Goal: Complete application form

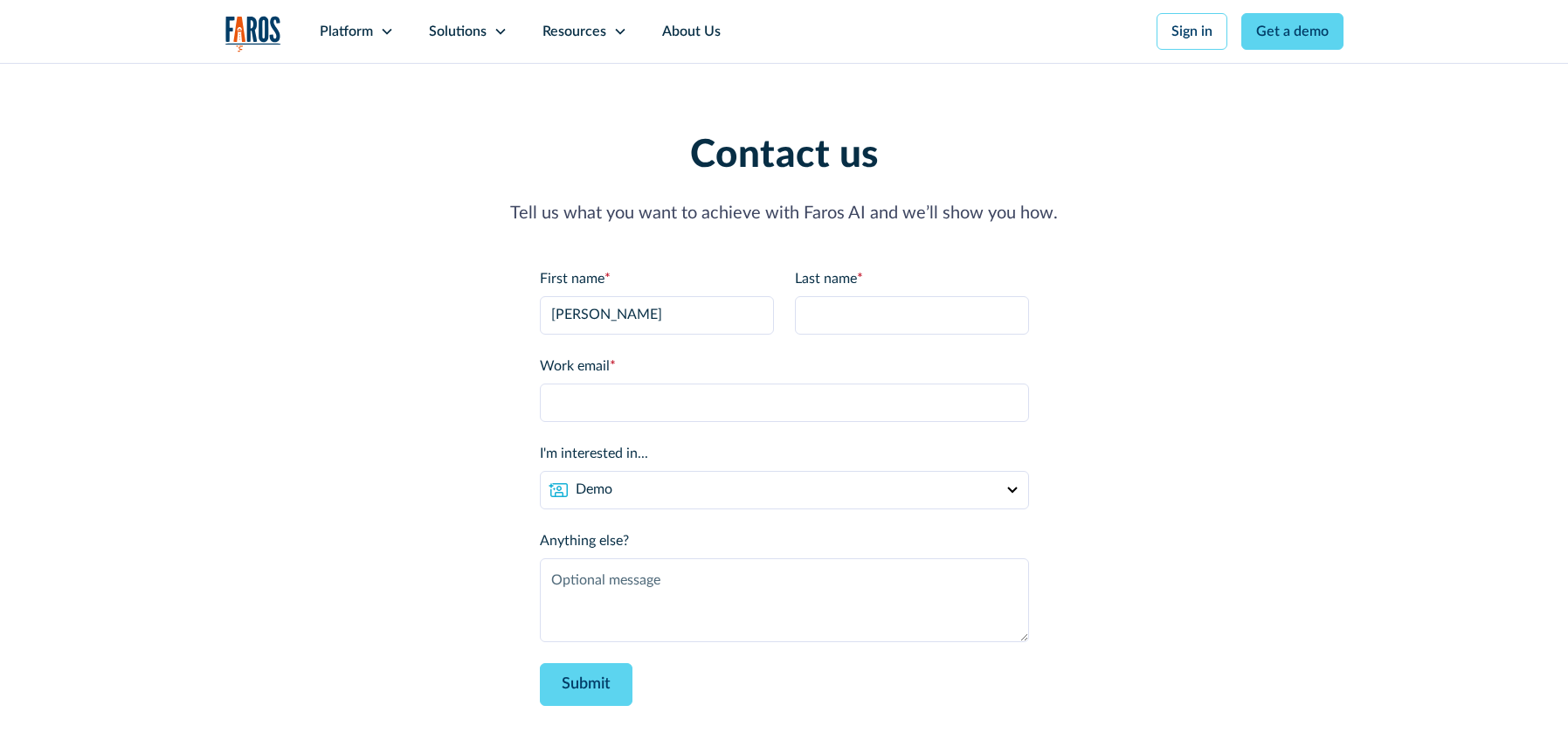
type input "[PERSON_NAME]"
type input "Testing"
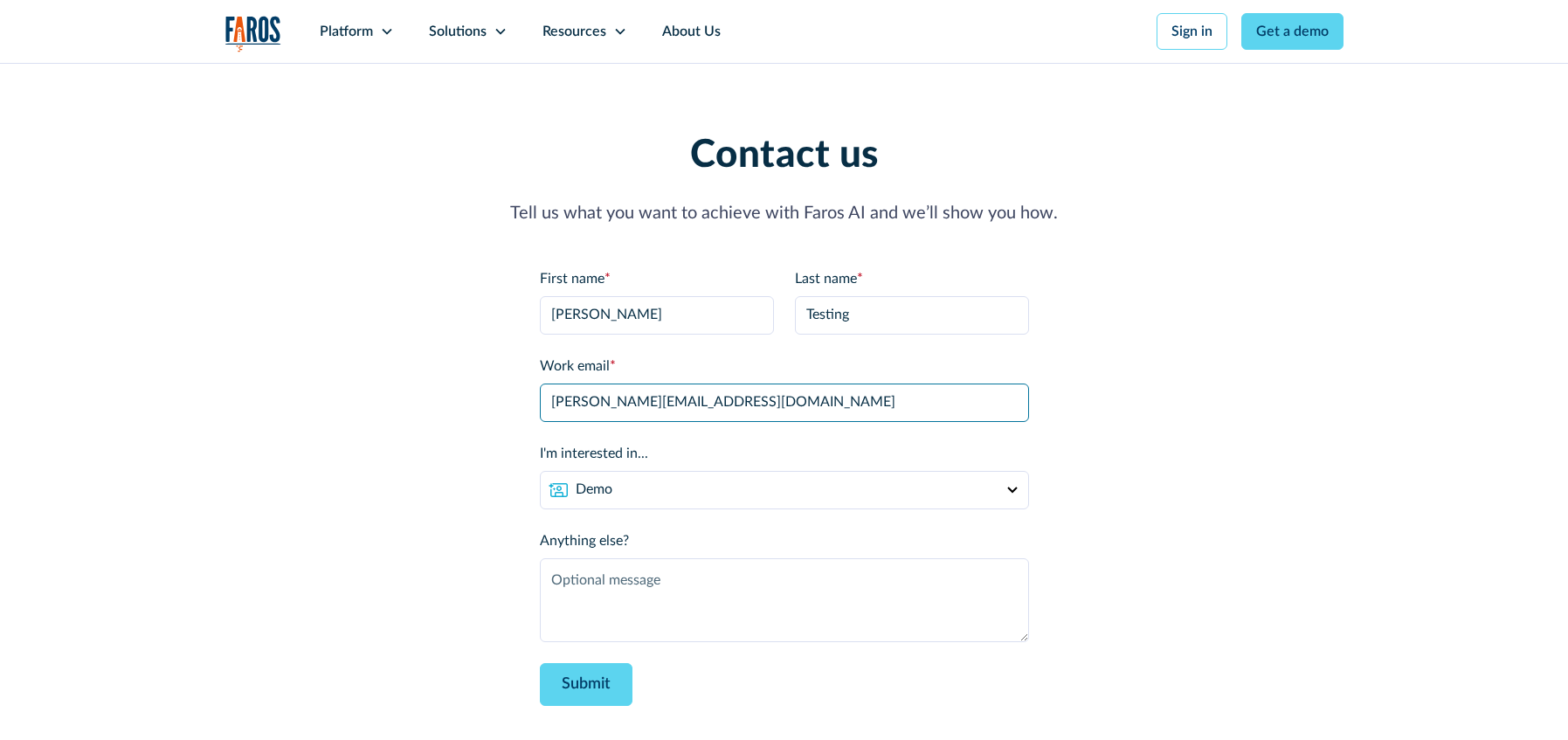
type input "[PERSON_NAME][EMAIL_ADDRESS][DOMAIN_NAME]"
type textarea "Testing webflow-native Hubspot form"
click at [471, 387] on div "Contact us Tell us what you want to achieve with Faros AI and we’ll show you ho…" at bounding box center [784, 430] width 1118 height 594
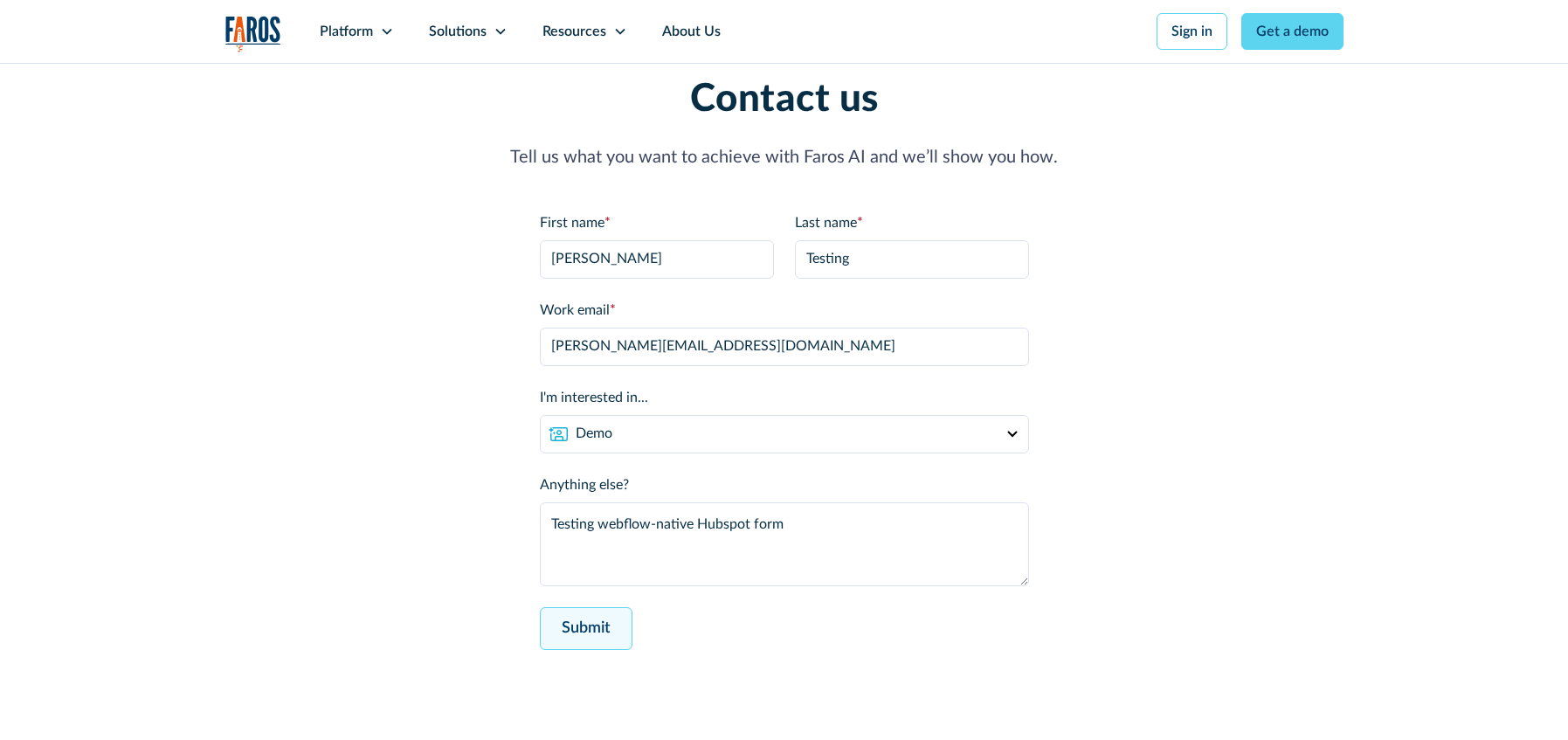
scroll to position [59, 0]
click at [607, 632] on input "Submit" at bounding box center [586, 626] width 93 height 43
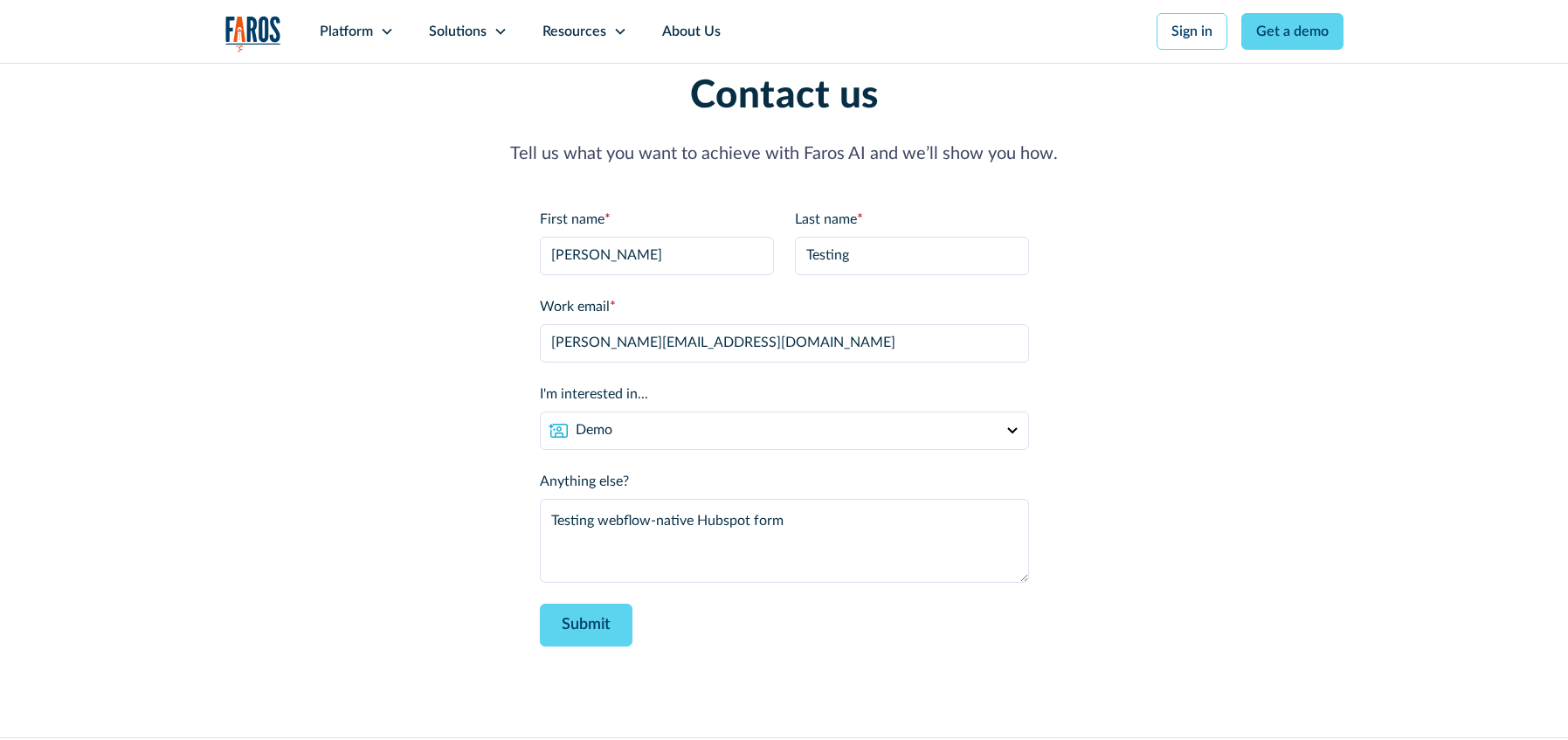
type input "Please wait..."
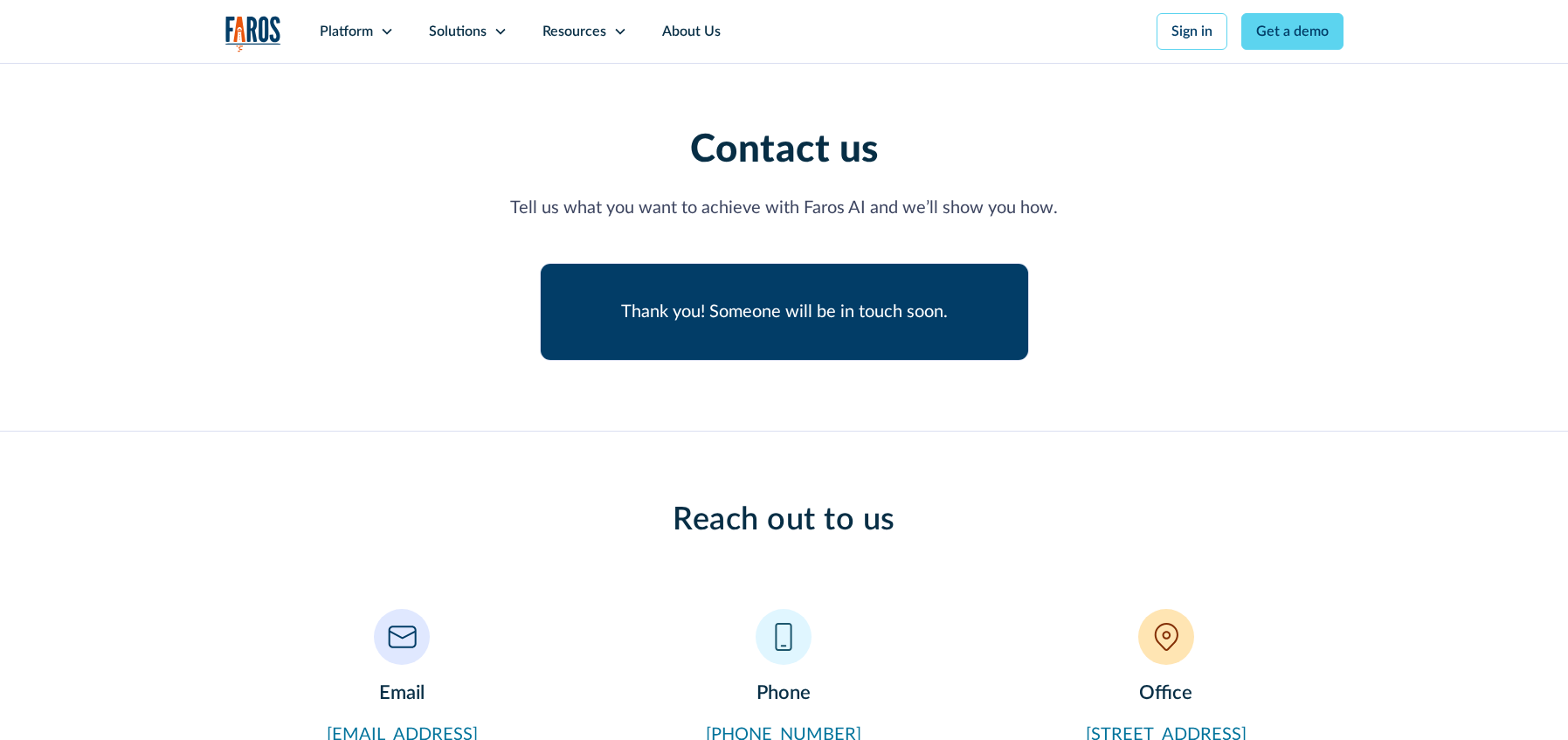
scroll to position [0, 0]
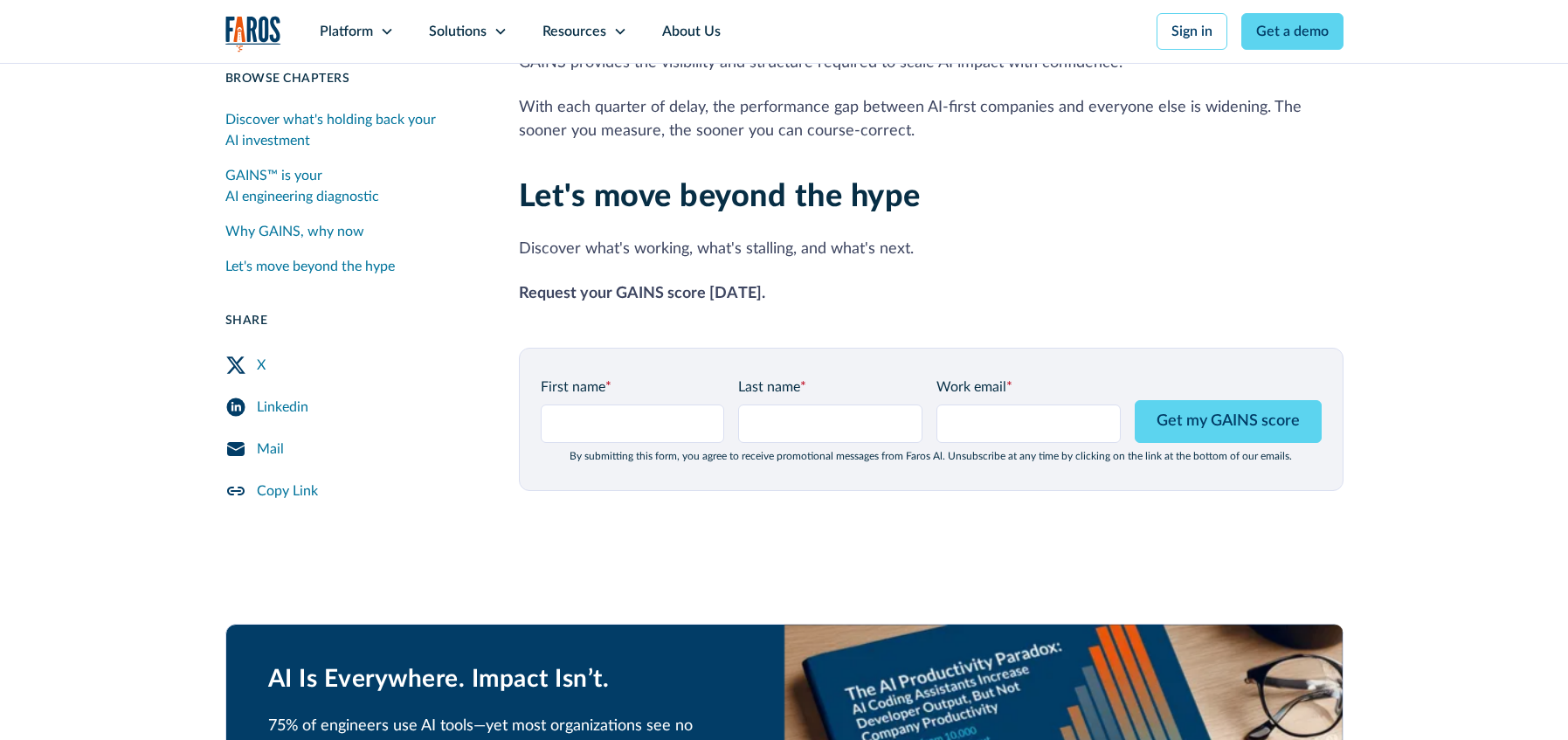
scroll to position [2157, 0]
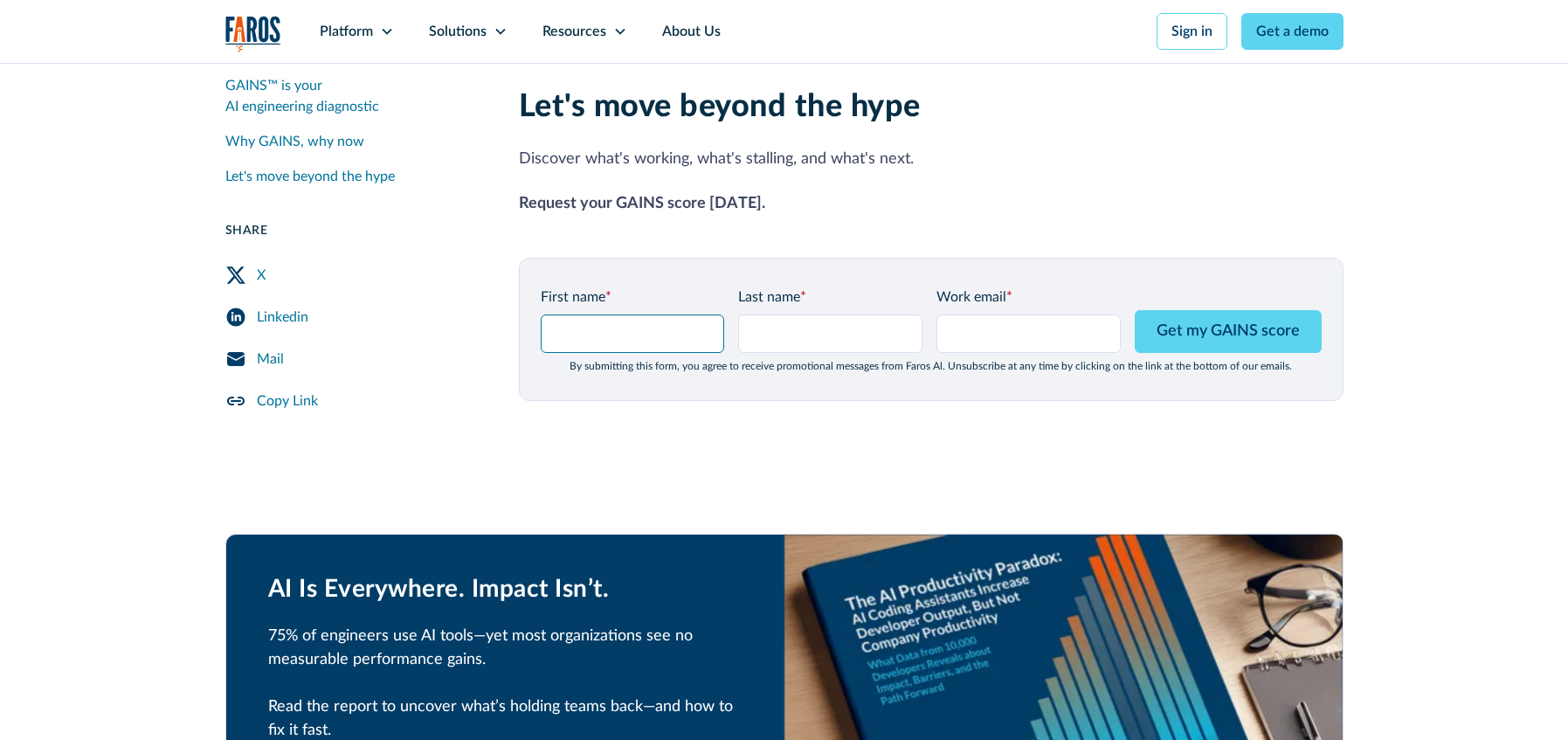
click at [622, 319] on input "GAINS Page Form - mid" at bounding box center [633, 333] width 185 height 39
type input "[PERSON_NAME]"
type input "Testing"
type input "[PERSON_NAME][EMAIL_ADDRESS][DOMAIN_NAME]"
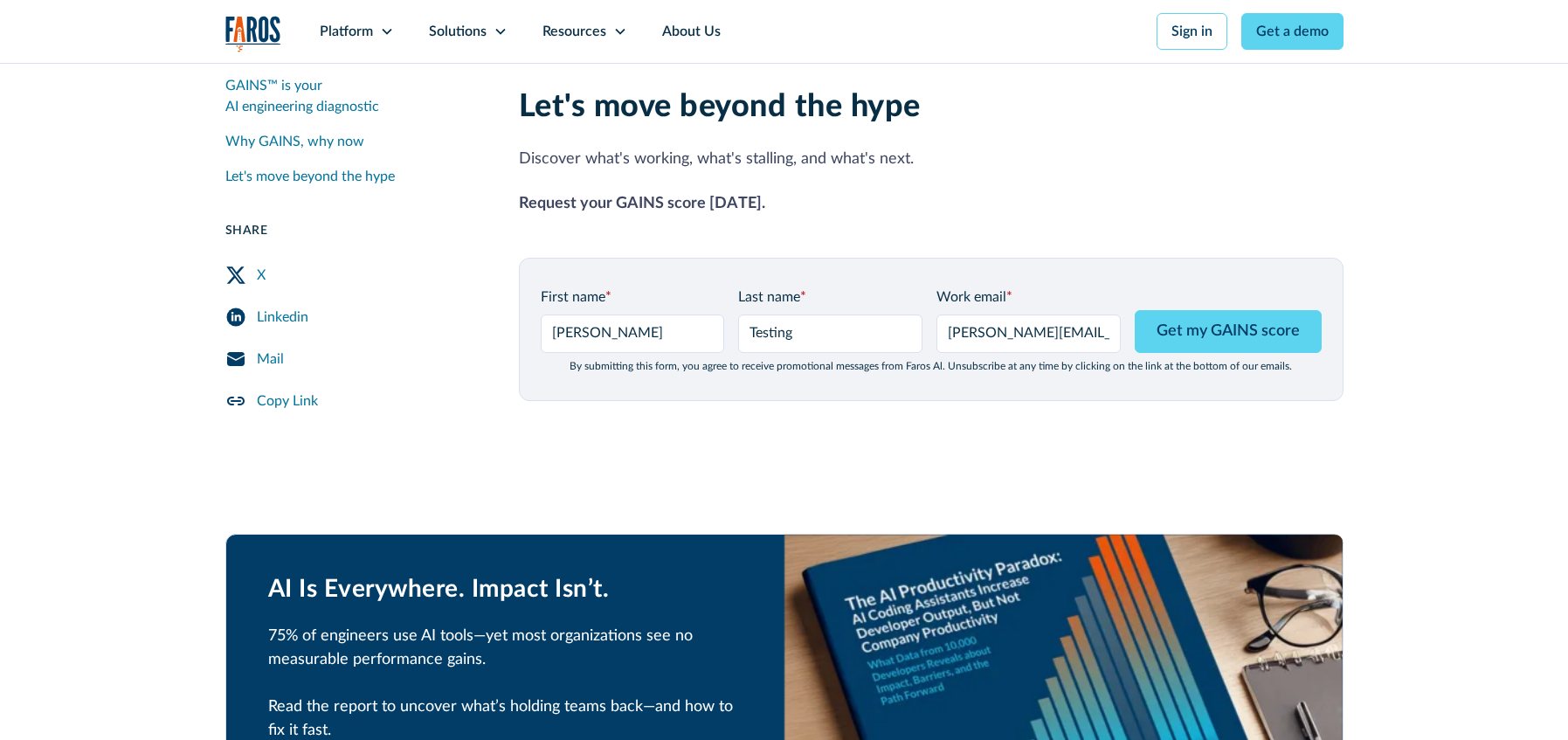
click at [867, 193] on p "Request your GAINS score today." at bounding box center [932, 204] width 825 height 23
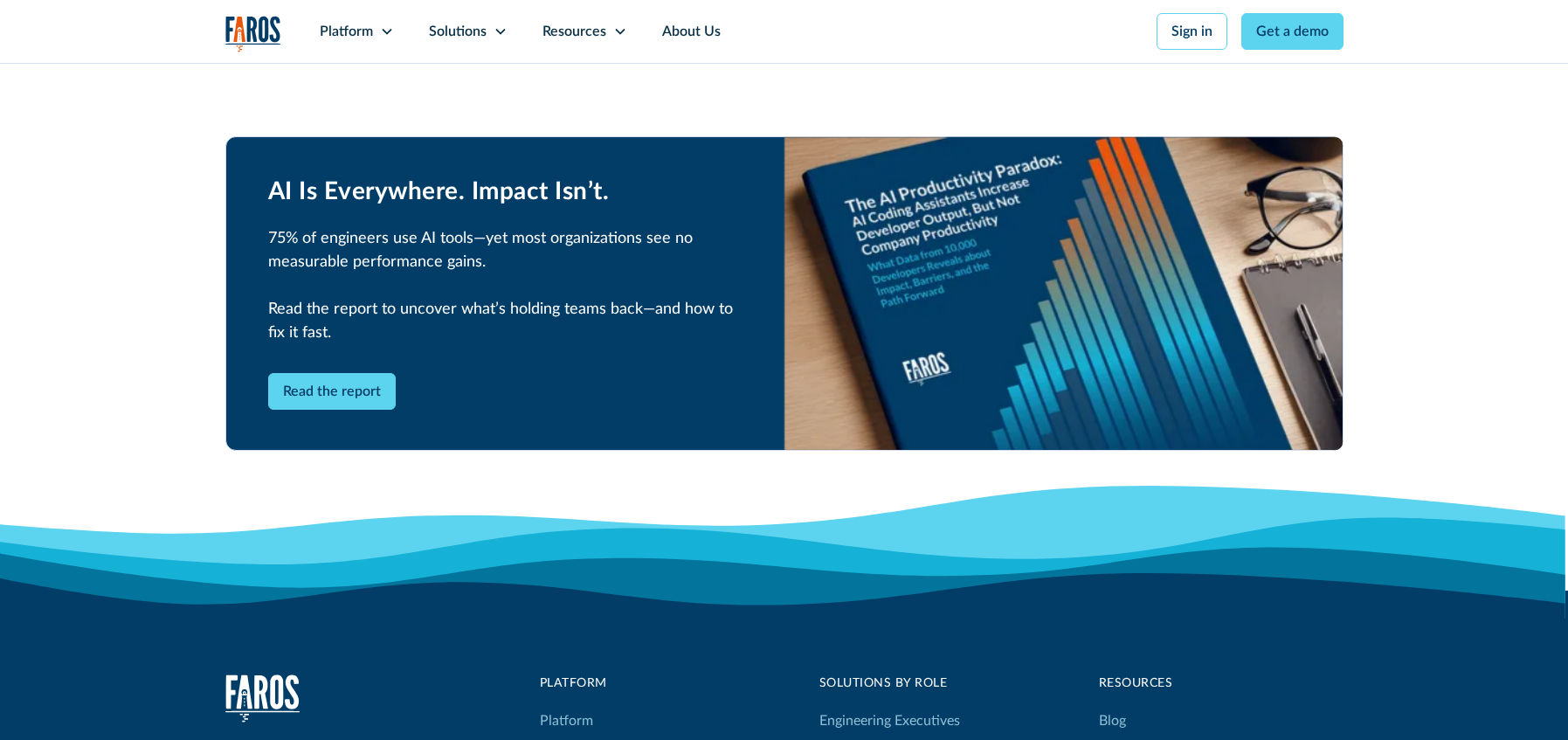
scroll to position [2644, 0]
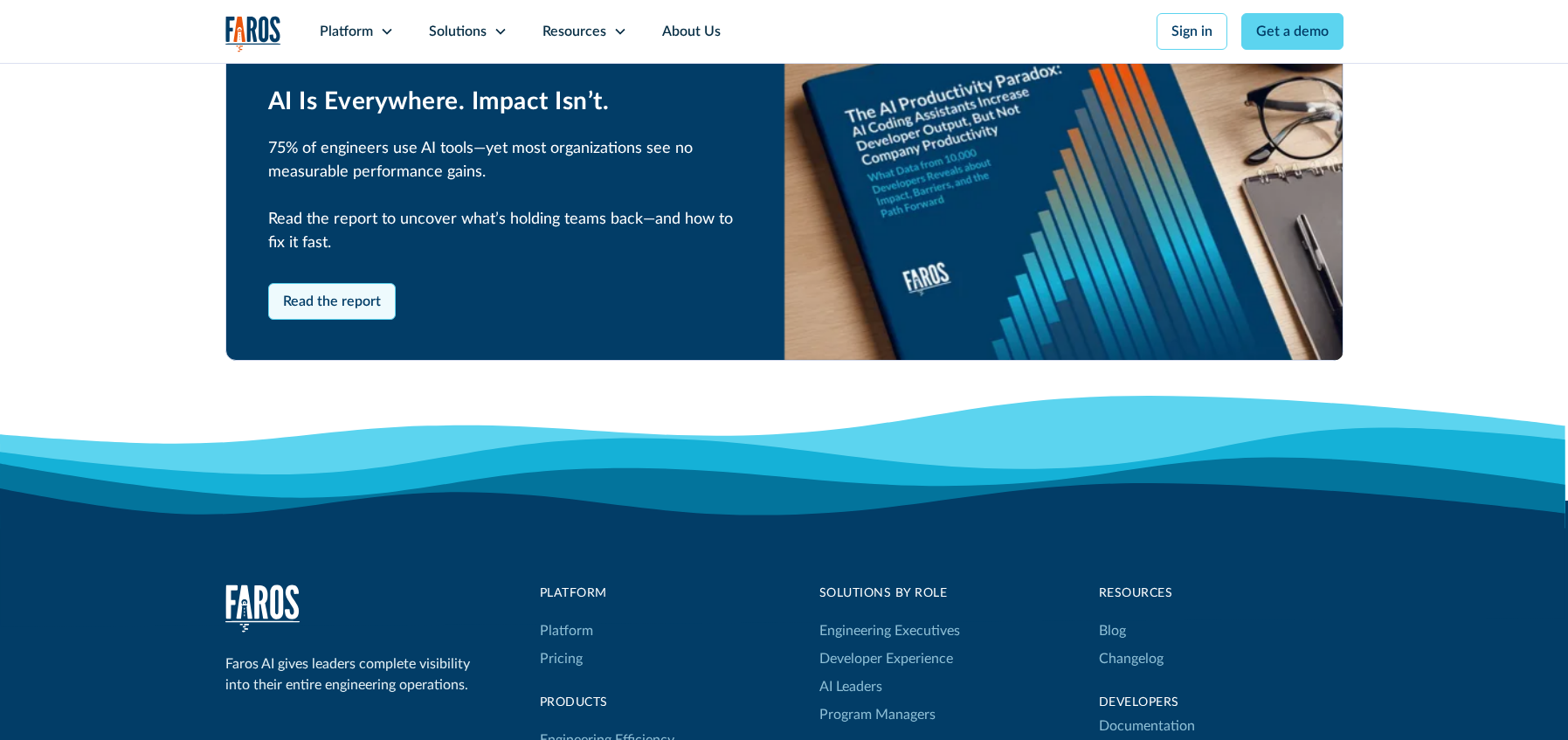
click at [334, 283] on link "Read the report" at bounding box center [332, 301] width 128 height 37
click at [425, 584] on div "Faros AI gives leaders complete visibility into their entire engineering operat…" at bounding box center [365, 639] width 280 height 111
click at [364, 283] on link "Read the report" at bounding box center [332, 301] width 128 height 37
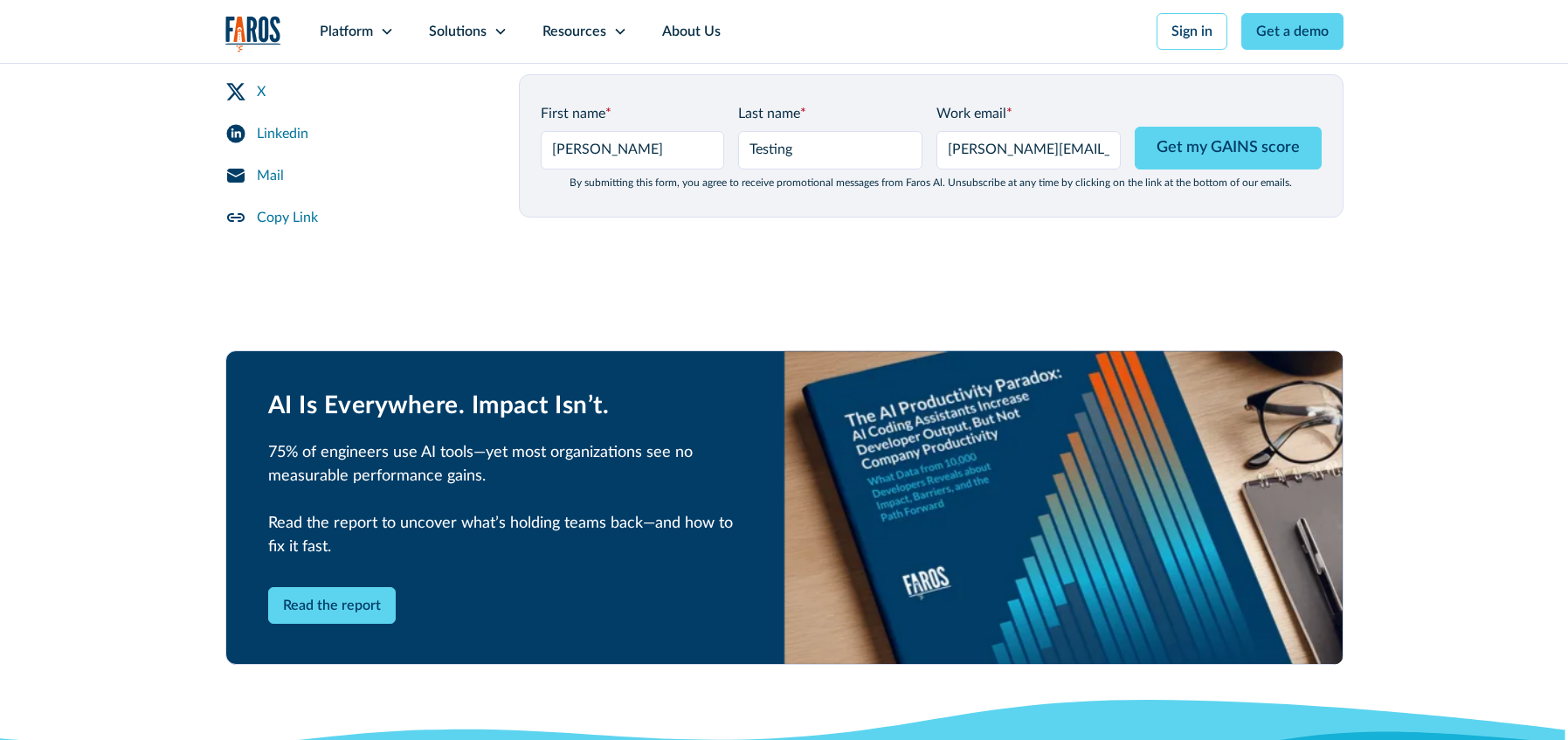
scroll to position [2118, 0]
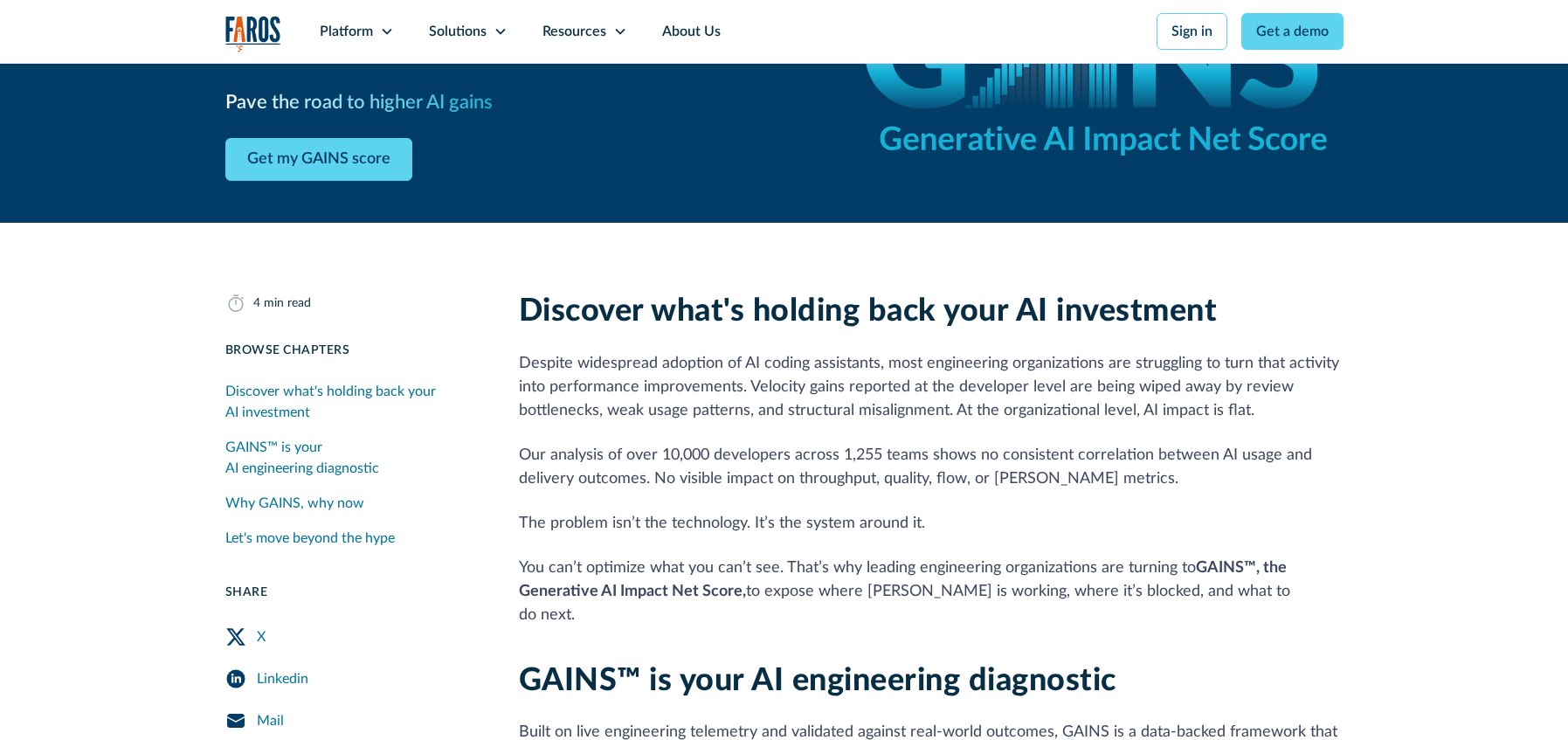
scroll to position [0, 0]
